Goal: Task Accomplishment & Management: Complete application form

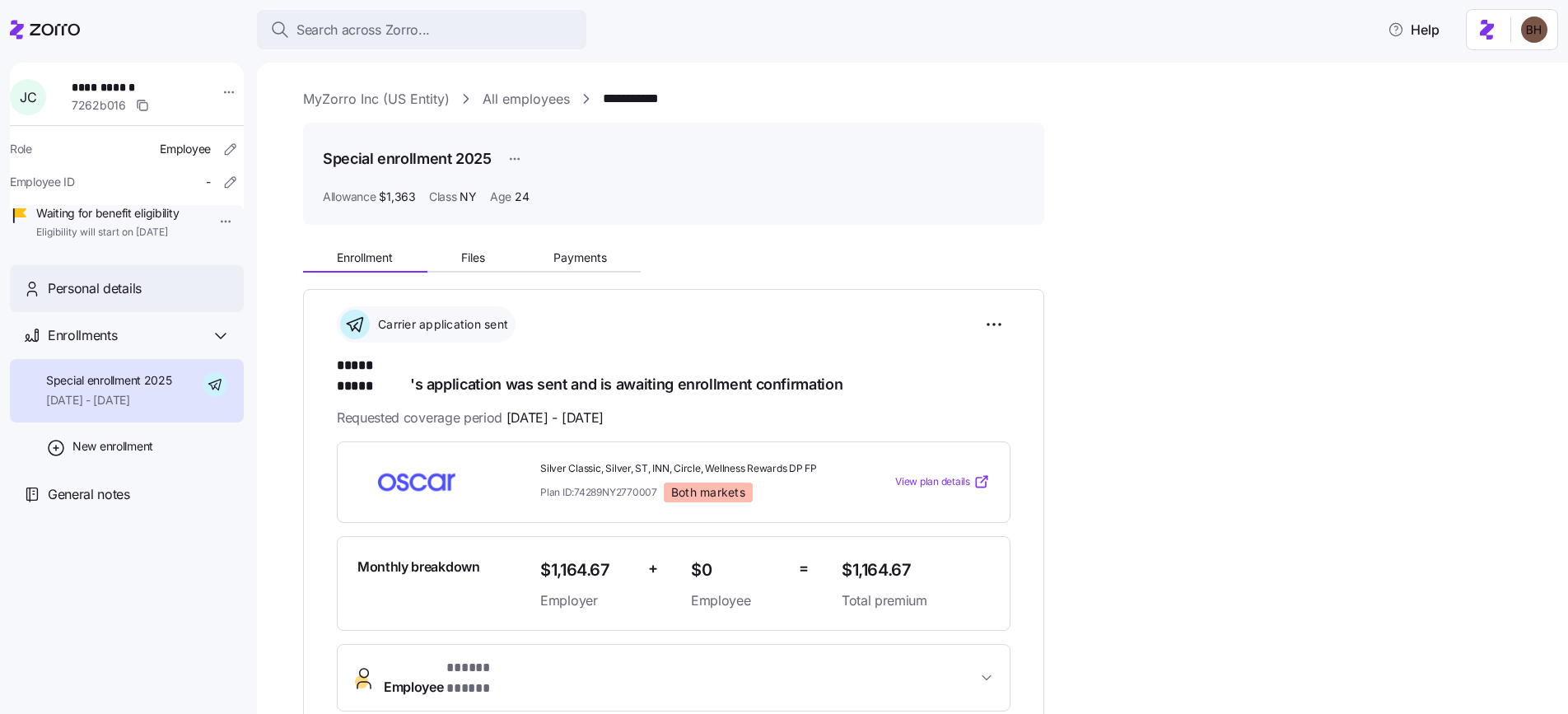
click at [108, 312] on div "Personal details" at bounding box center [126, 289] width 234 height 47
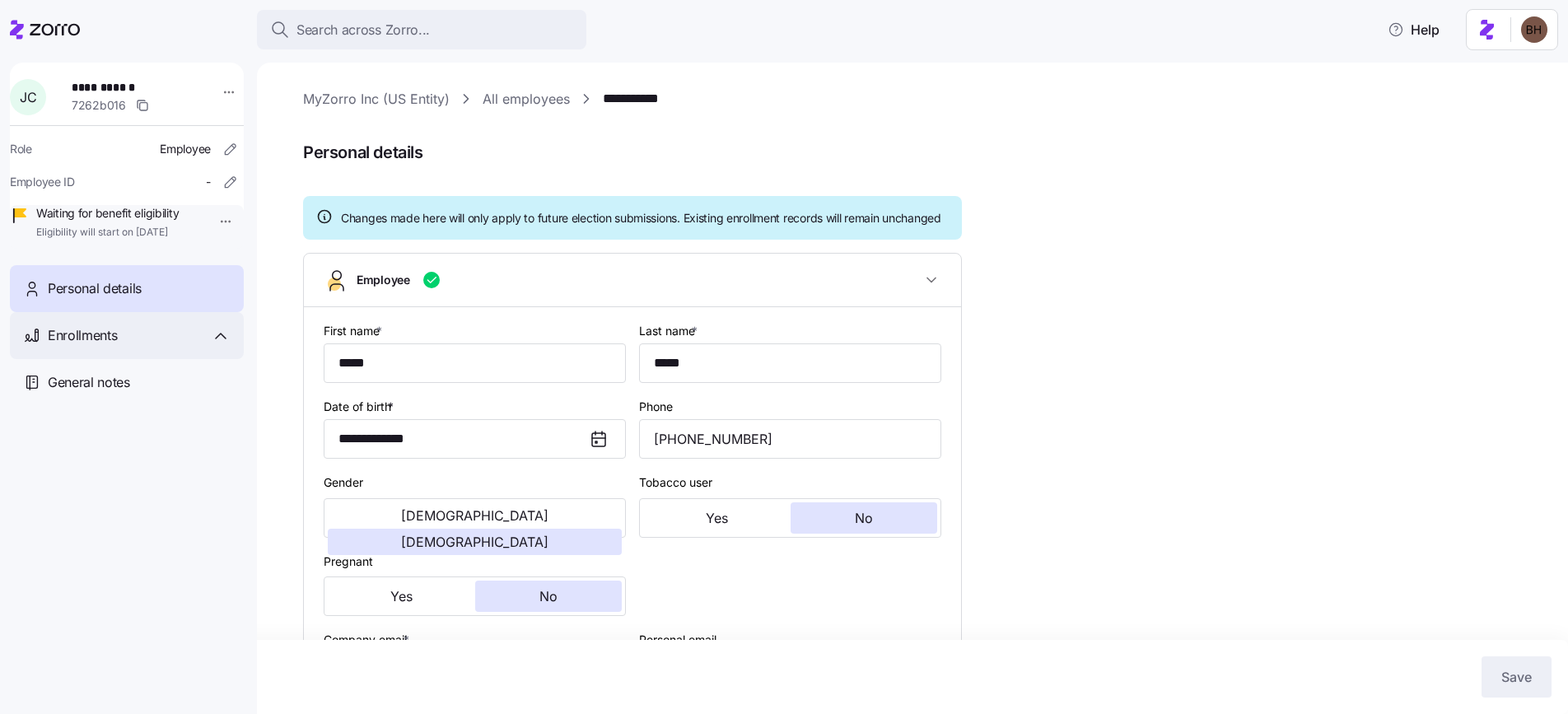
type input "NY"
click at [97, 346] on span "Enrollments" at bounding box center [82, 335] width 69 height 21
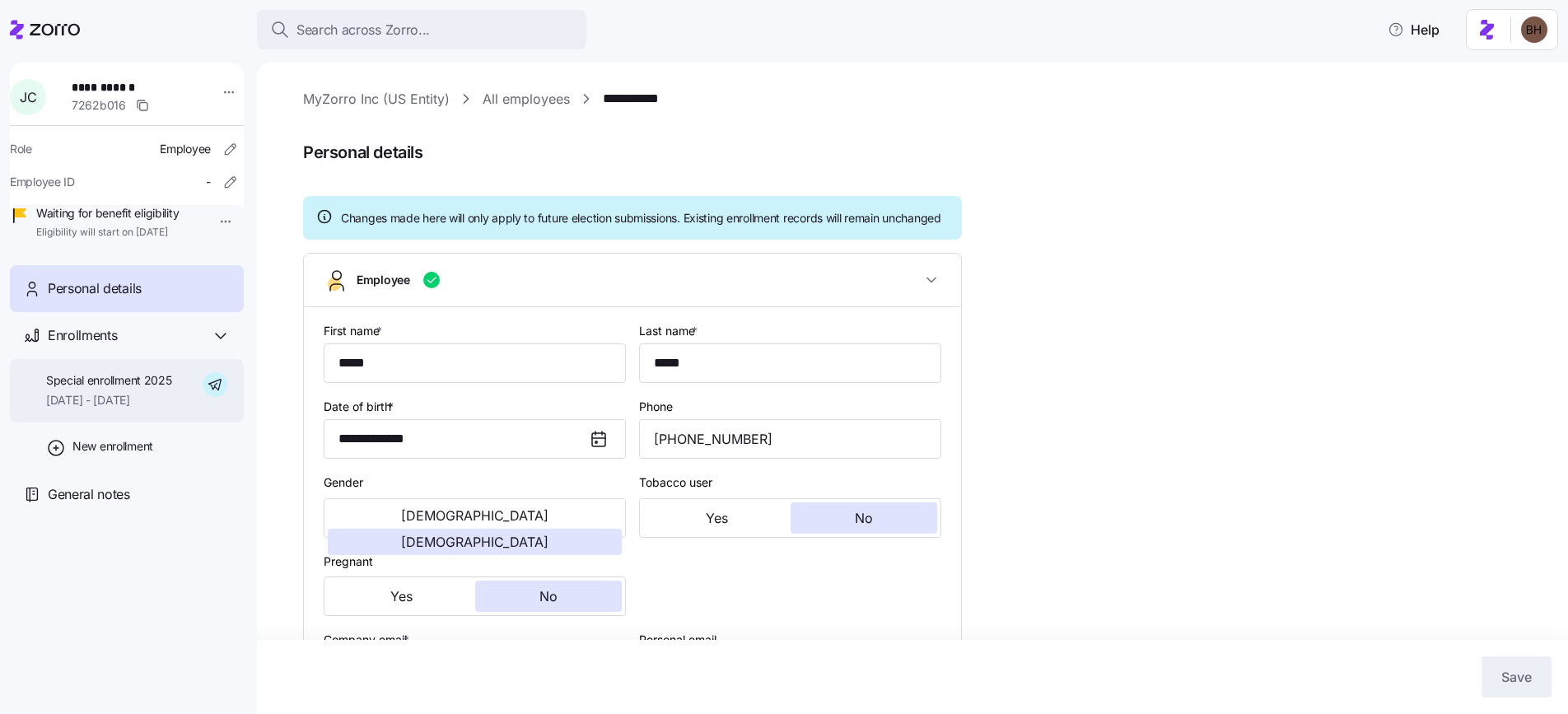
click at [92, 410] on div "Special enrollment 2025 [DATE] - [DATE]" at bounding box center [109, 391] width 126 height 37
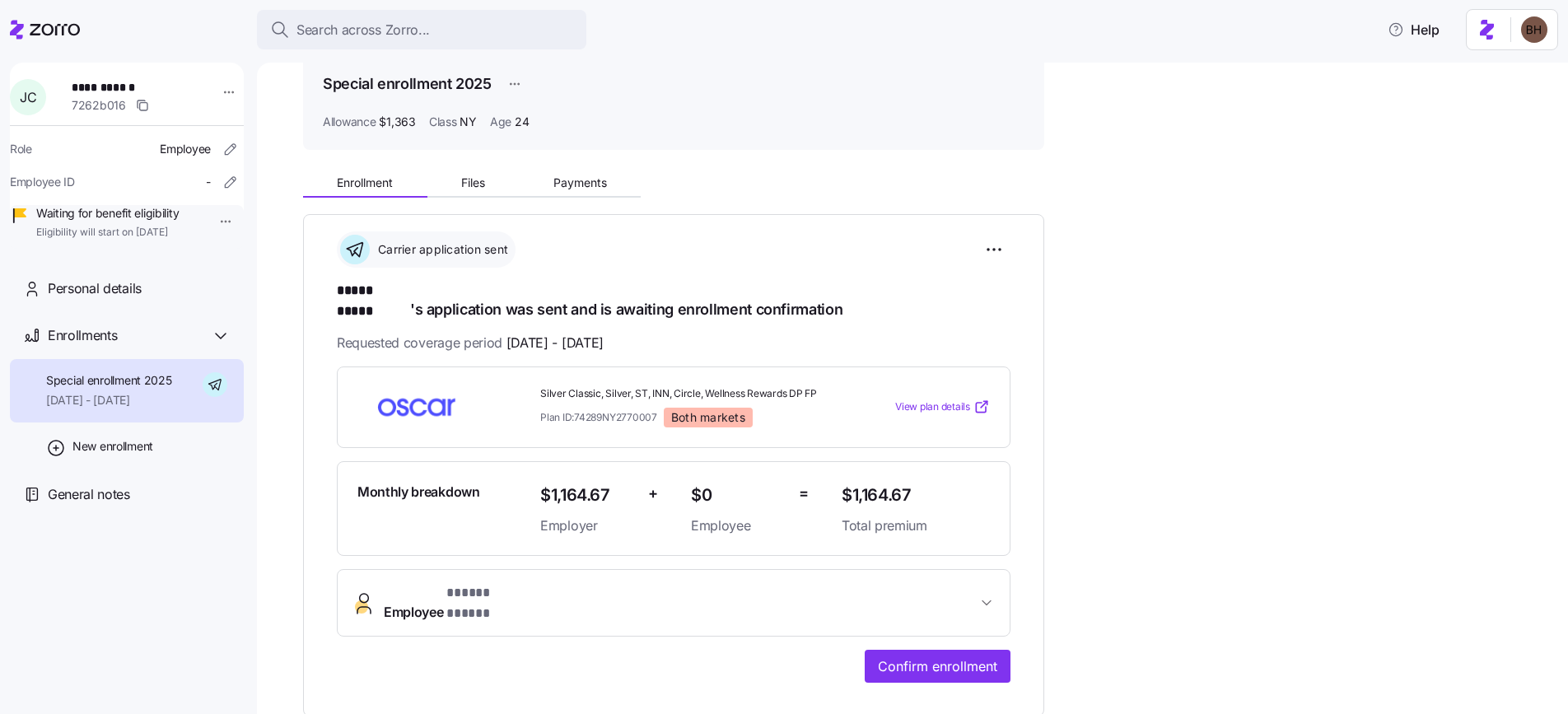
scroll to position [80, 0]
